Goal: Check status: Check status

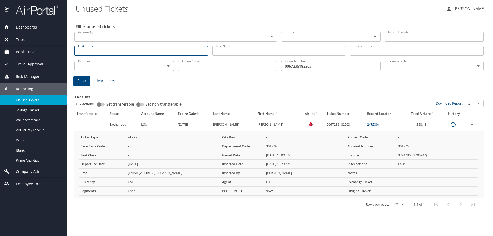
drag, startPoint x: 85, startPoint y: 50, endPoint x: 88, endPoint y: 50, distance: 3.3
click at [85, 50] on input "First Name" at bounding box center [142, 51] width 134 height 10
type input "m"
type input "[PERSON_NAME] [PERSON_NAME]"
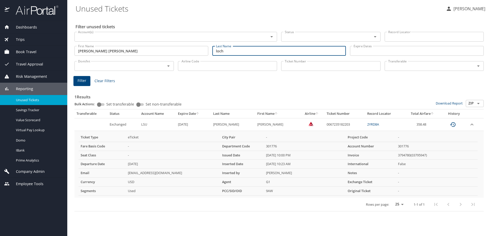
type input "loch"
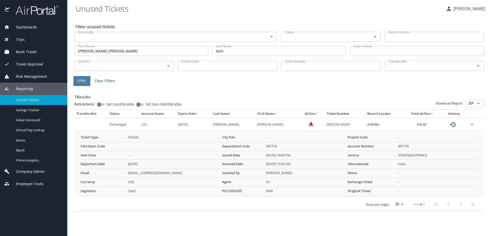
click at [79, 82] on button "Filter" at bounding box center [82, 81] width 17 height 10
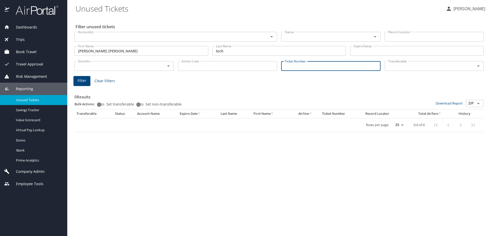
click at [297, 65] on input "Ticket Number" at bounding box center [330, 66] width 99 height 10
type input "0167145067328"
click at [79, 80] on span "Filter" at bounding box center [82, 81] width 9 height 6
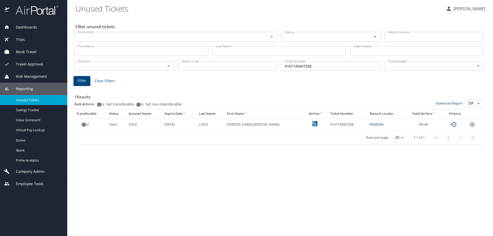
click at [473, 124] on icon "expand row" at bounding box center [472, 125] width 3 height 2
